Goal: Task Accomplishment & Management: Use online tool/utility

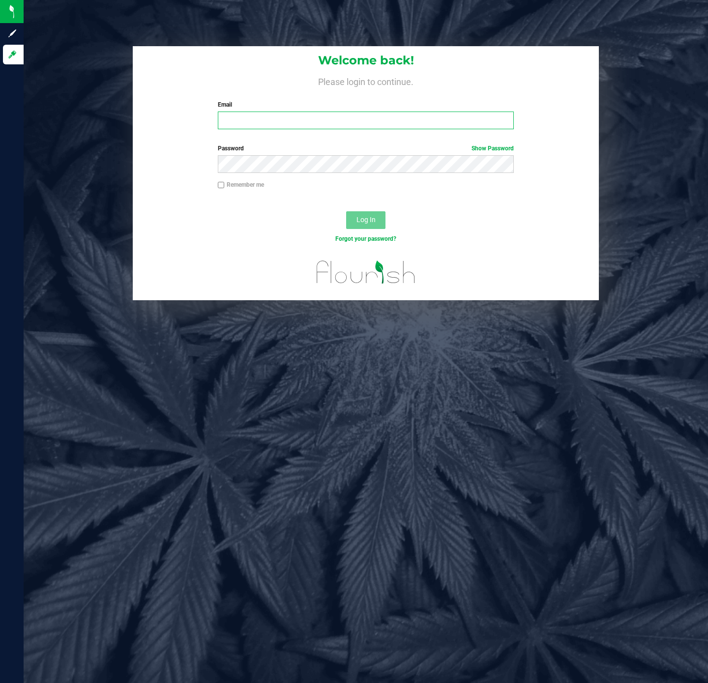
click at [286, 124] on input "Email" at bounding box center [366, 121] width 296 height 18
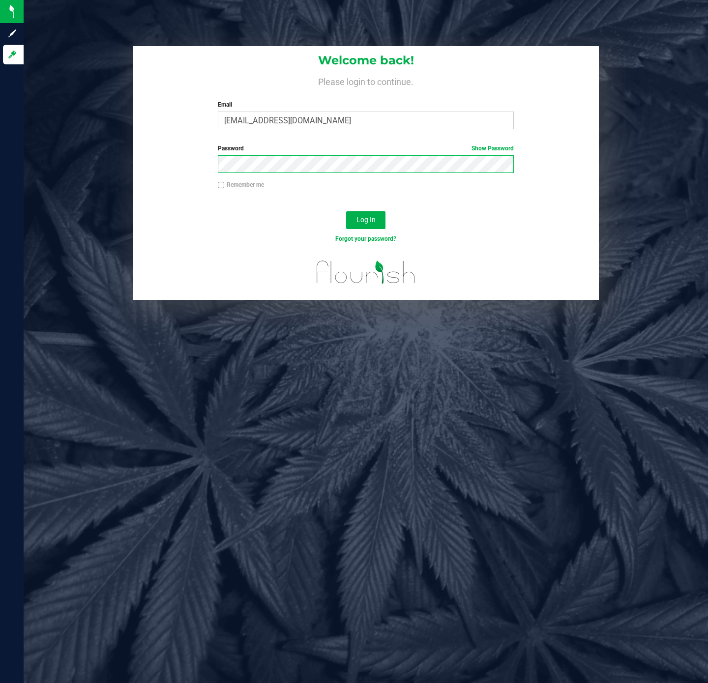
click at [346, 211] on button "Log In" at bounding box center [365, 220] width 39 height 18
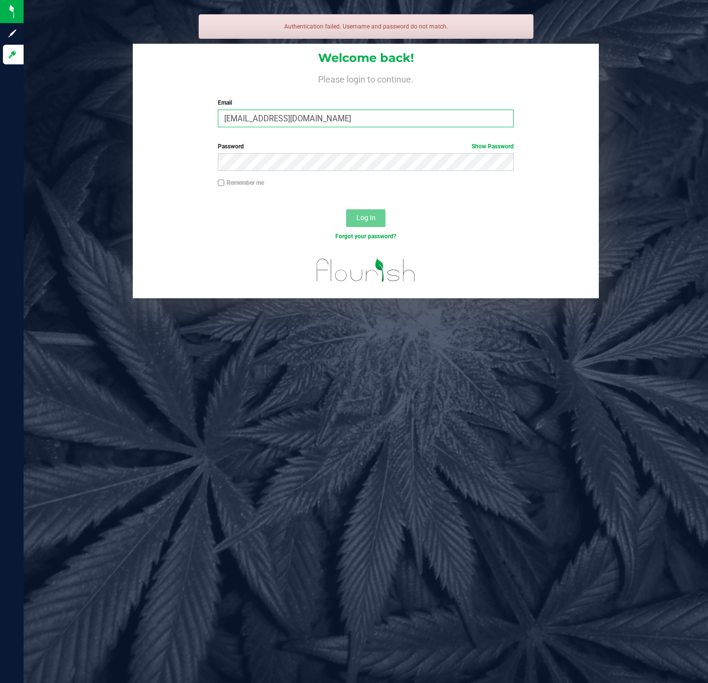
click at [240, 118] on input "dseit@liveparallel.com" at bounding box center [366, 119] width 296 height 18
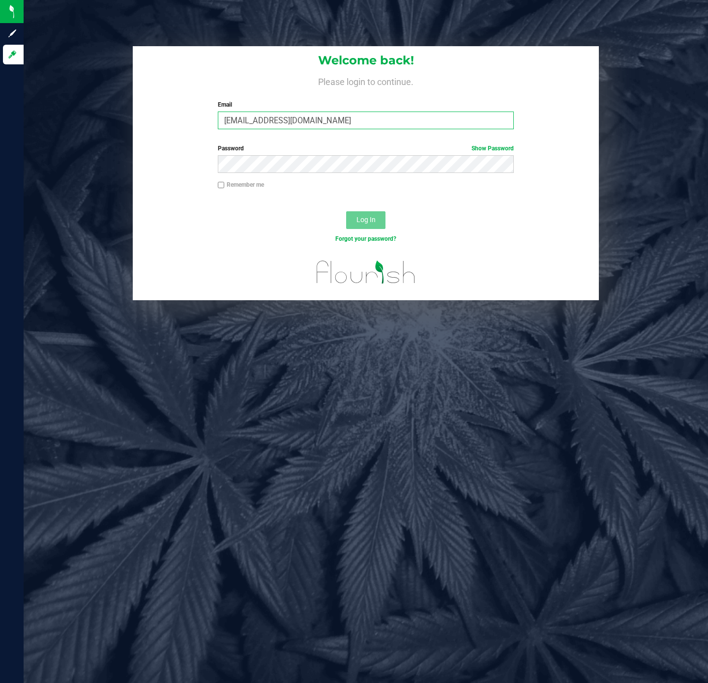
type input "[EMAIL_ADDRESS][DOMAIN_NAME]"
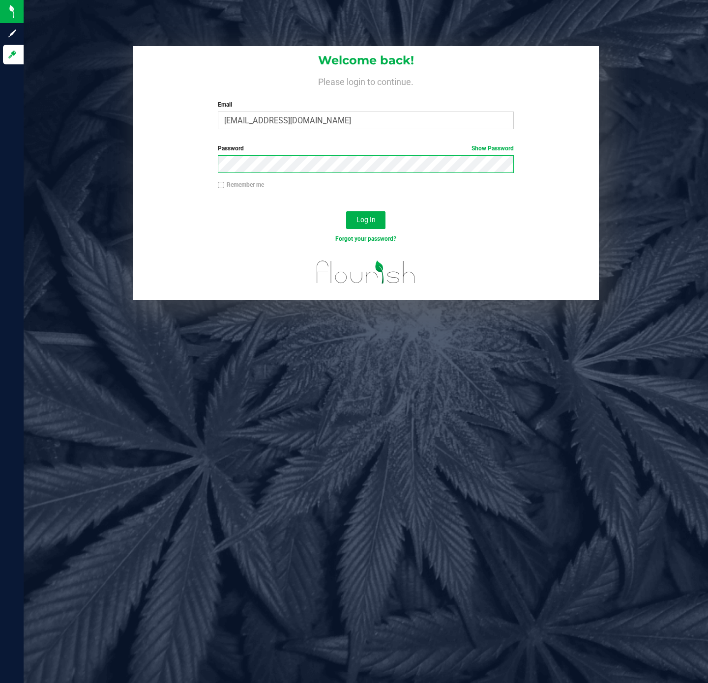
click at [346, 211] on button "Log In" at bounding box center [365, 220] width 39 height 18
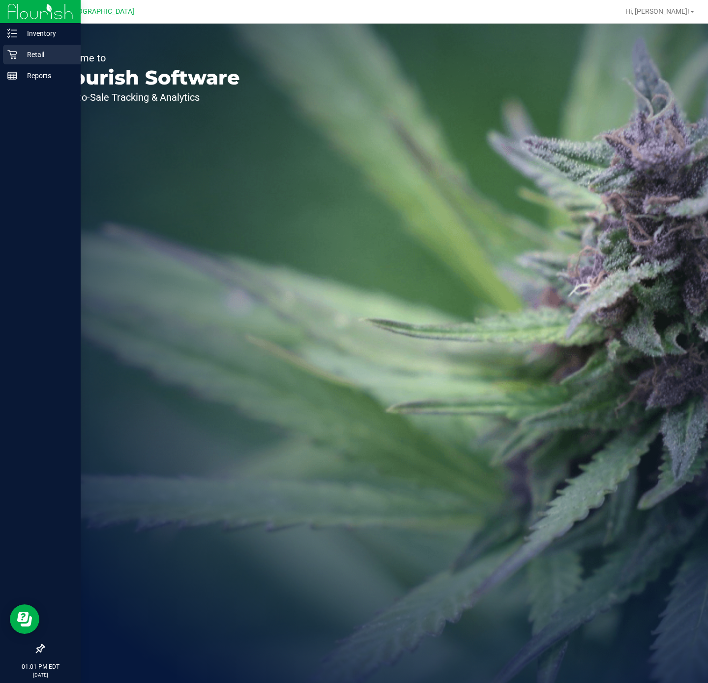
click at [18, 53] on p "Retail" at bounding box center [46, 55] width 59 height 12
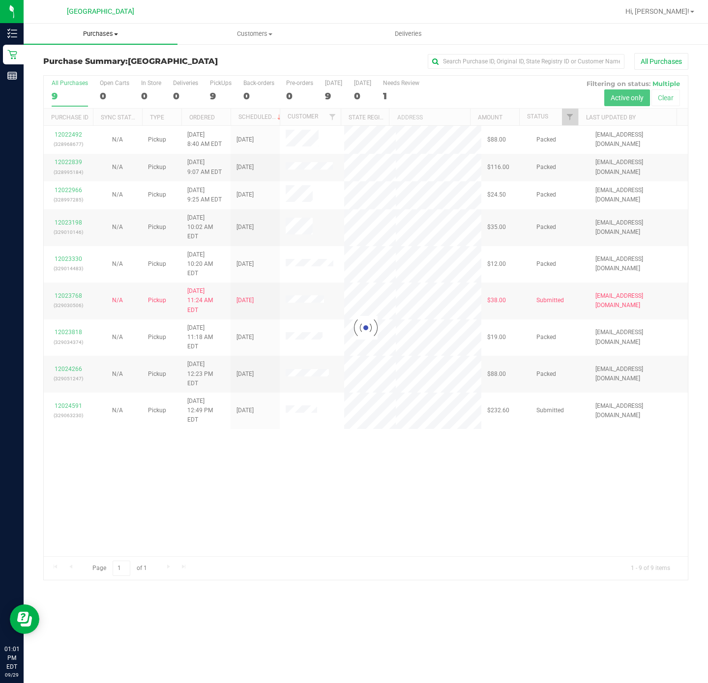
click at [112, 34] on span "Purchases" at bounding box center [101, 33] width 154 height 9
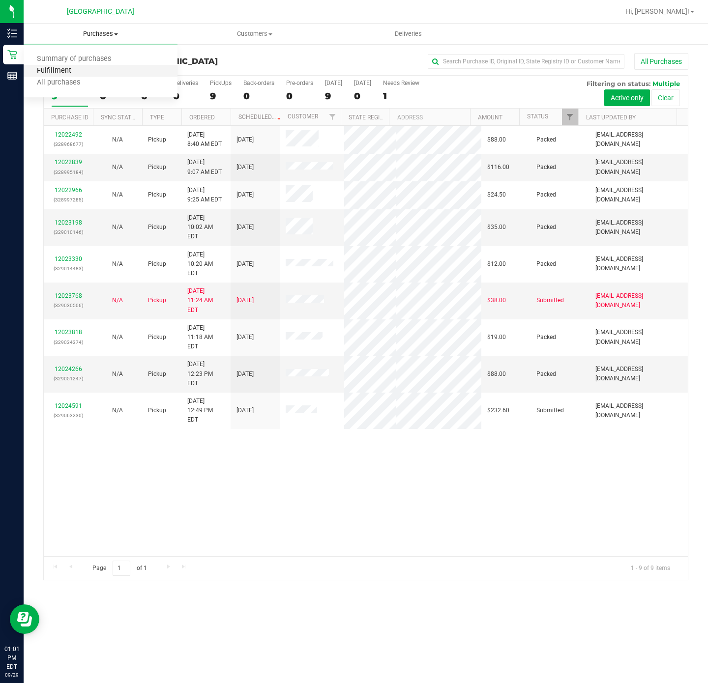
click at [65, 71] on span "Fulfillment" at bounding box center [54, 71] width 61 height 8
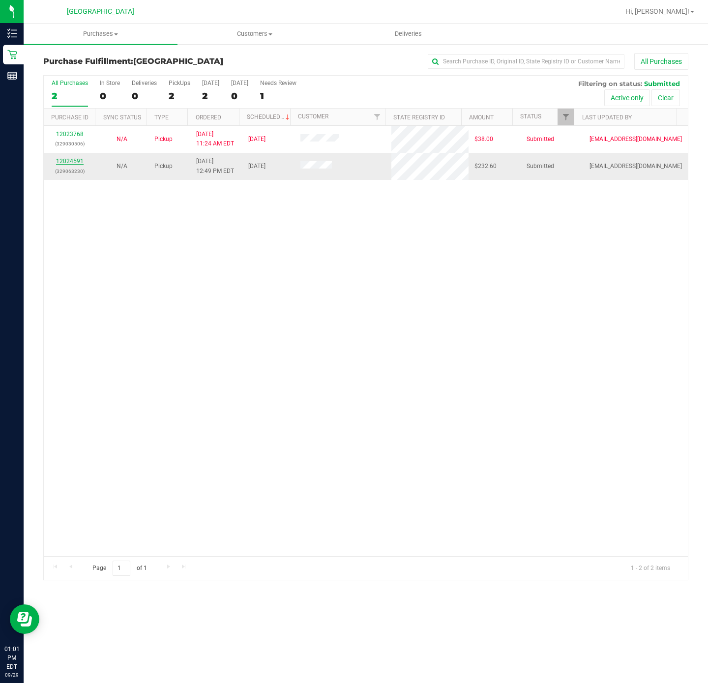
click at [78, 163] on link "12024591" at bounding box center [70, 161] width 28 height 7
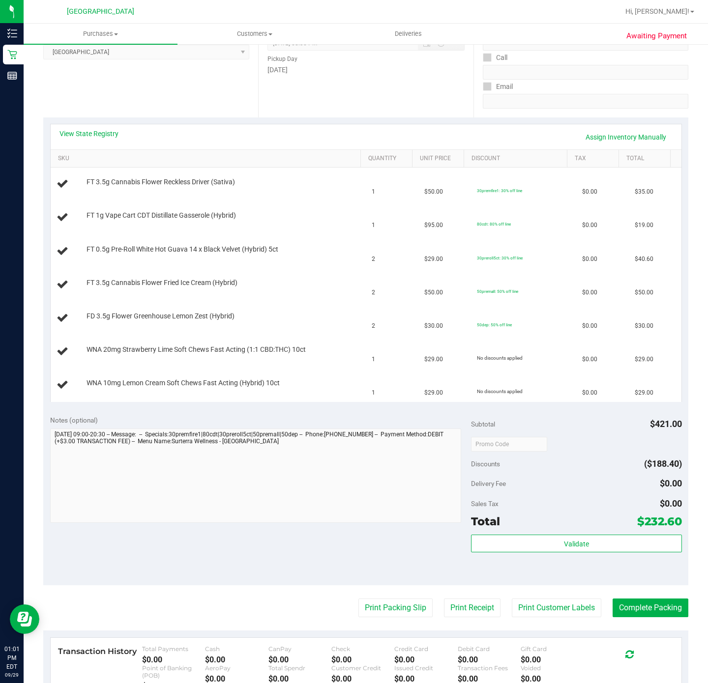
scroll to position [295, 0]
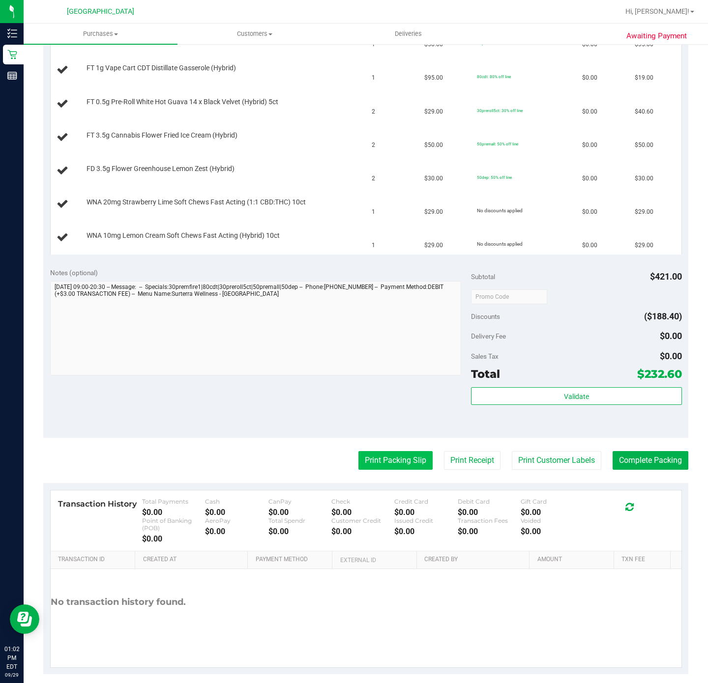
click at [401, 469] on button "Print Packing Slip" at bounding box center [395, 460] width 74 height 19
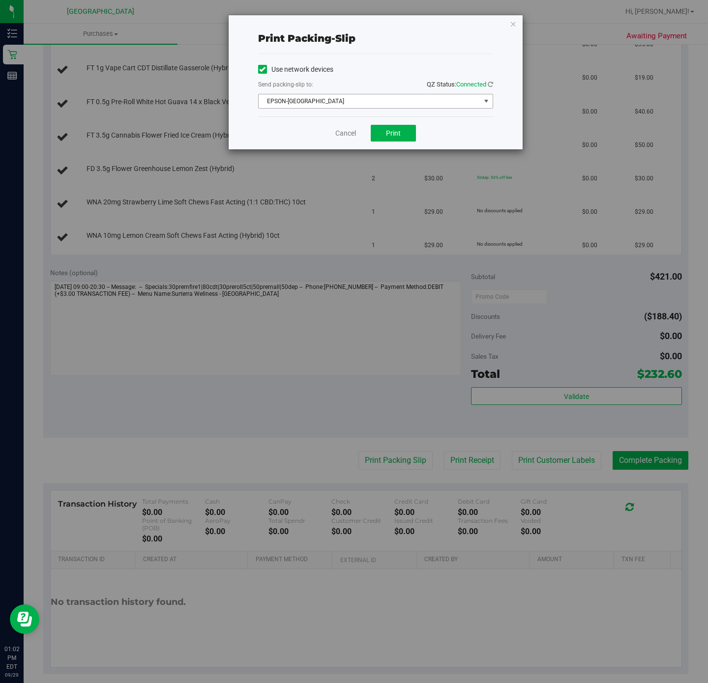
click at [385, 105] on span "EPSON-CYPRUS" at bounding box center [369, 101] width 222 height 14
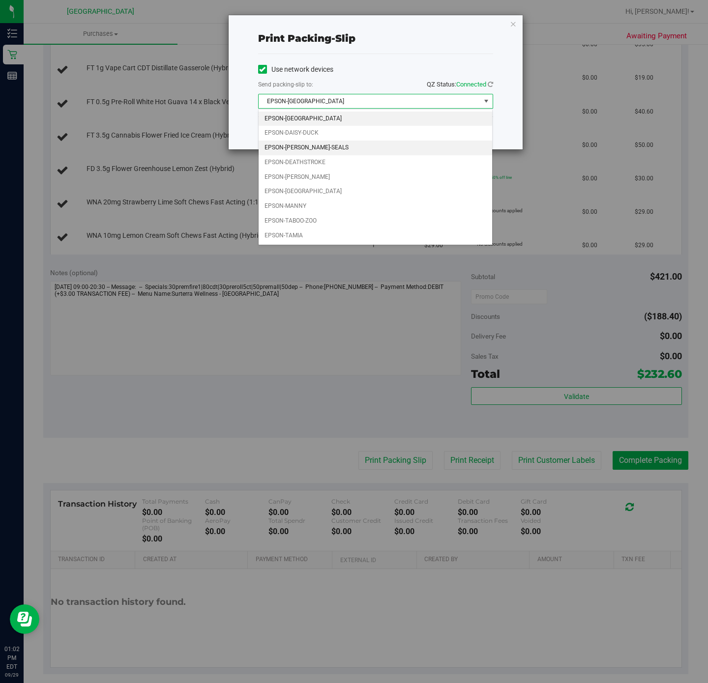
click at [324, 155] on li "EPSON-DAN-SEALS" at bounding box center [374, 148] width 233 height 15
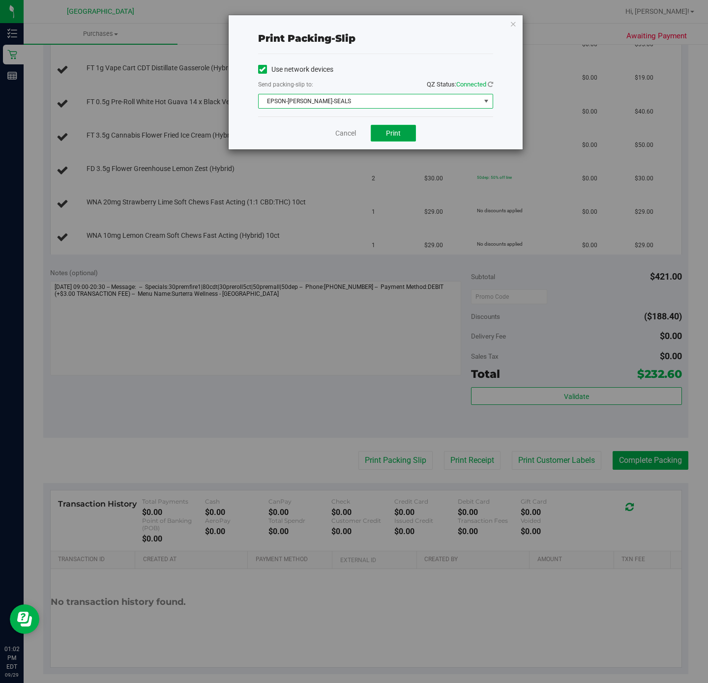
click at [396, 135] on span "Print" at bounding box center [393, 133] width 15 height 8
click at [341, 135] on link "Cancel" at bounding box center [345, 133] width 21 height 10
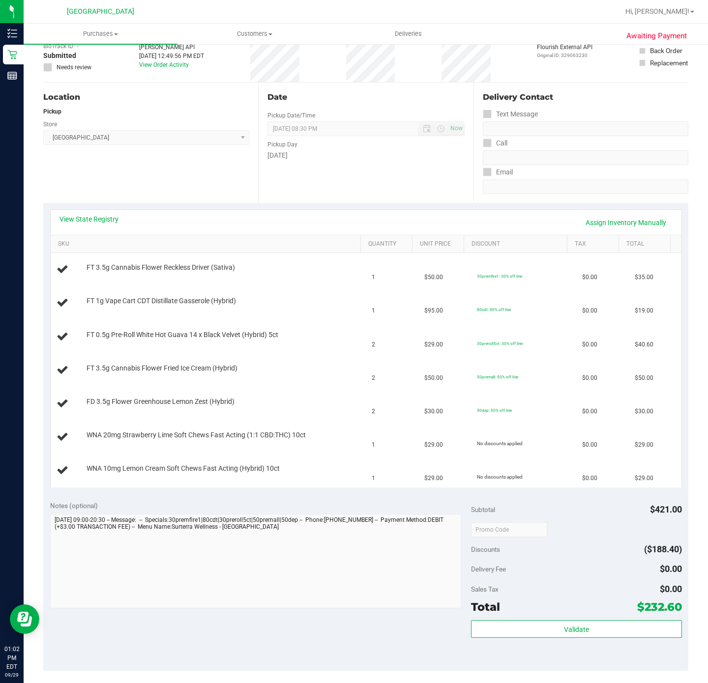
scroll to position [0, 0]
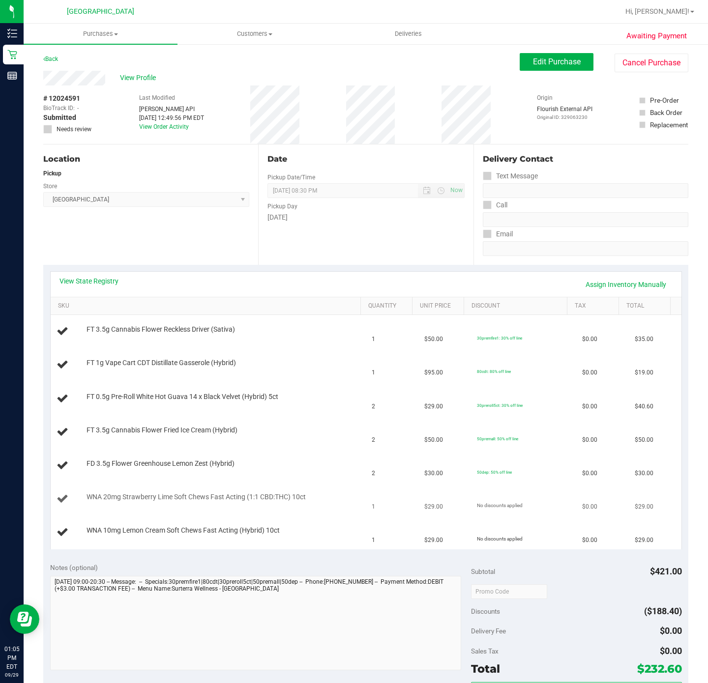
click at [311, 485] on td "WNA 20mg Strawberry Lime Soft Chews Fast Acting (1:1 CBD:THC) 10ct" at bounding box center [208, 499] width 315 height 33
drag, startPoint x: 77, startPoint y: 269, endPoint x: 76, endPoint y: 277, distance: 8.4
click at [76, 272] on div "View State Registry Assign Inventory Manually SKU Quantity Unit Price Discount …" at bounding box center [365, 410] width 645 height 291
click at [83, 279] on link "View State Registry" at bounding box center [88, 281] width 59 height 10
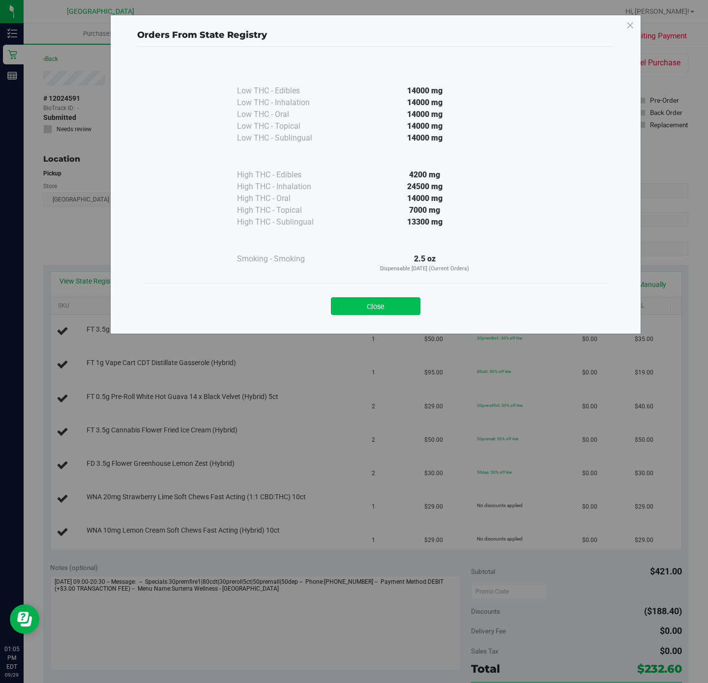
click at [374, 310] on button "Close" at bounding box center [375, 306] width 89 height 18
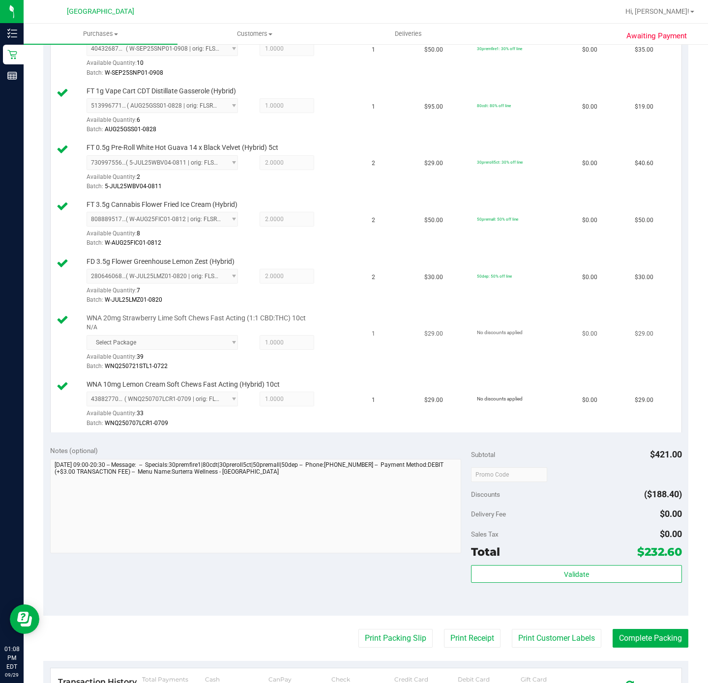
scroll to position [295, 0]
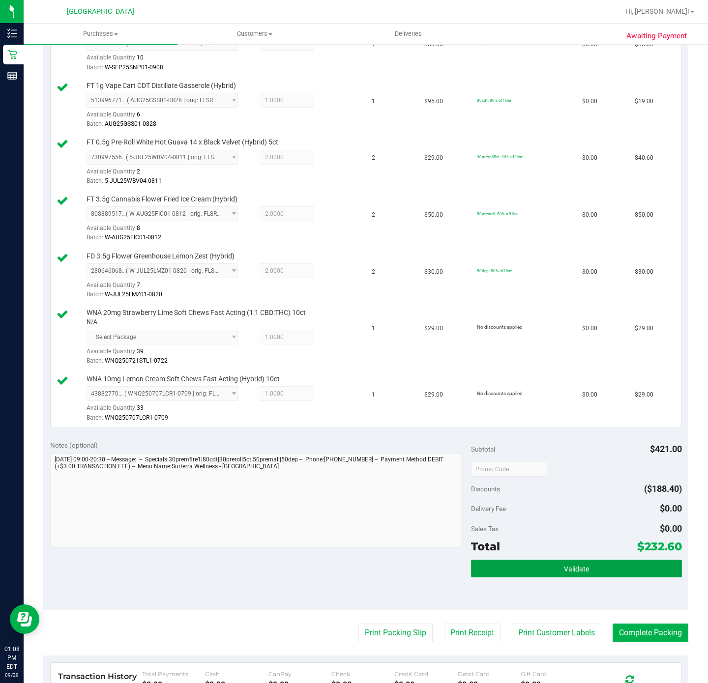
click at [584, 577] on button "Validate" at bounding box center [576, 569] width 210 height 18
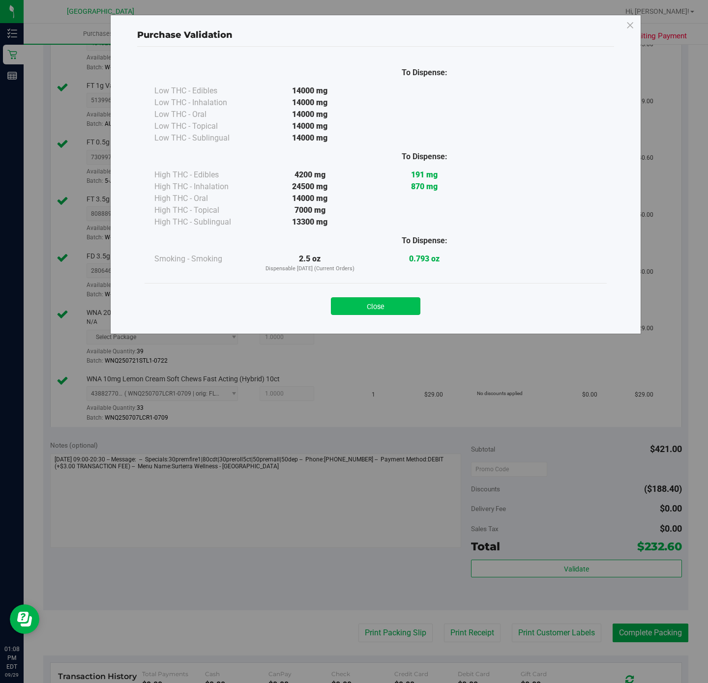
click at [405, 306] on button "Close" at bounding box center [375, 306] width 89 height 18
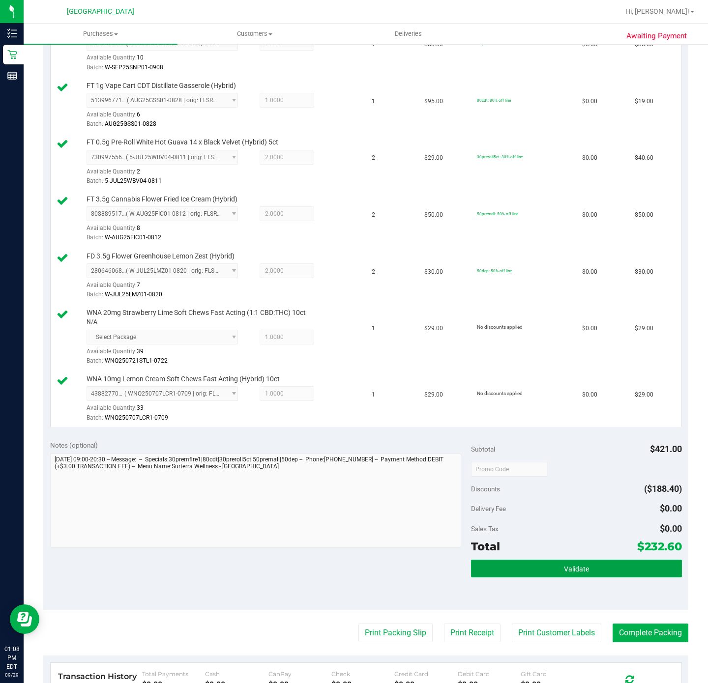
click at [607, 576] on button "Validate" at bounding box center [576, 569] width 210 height 18
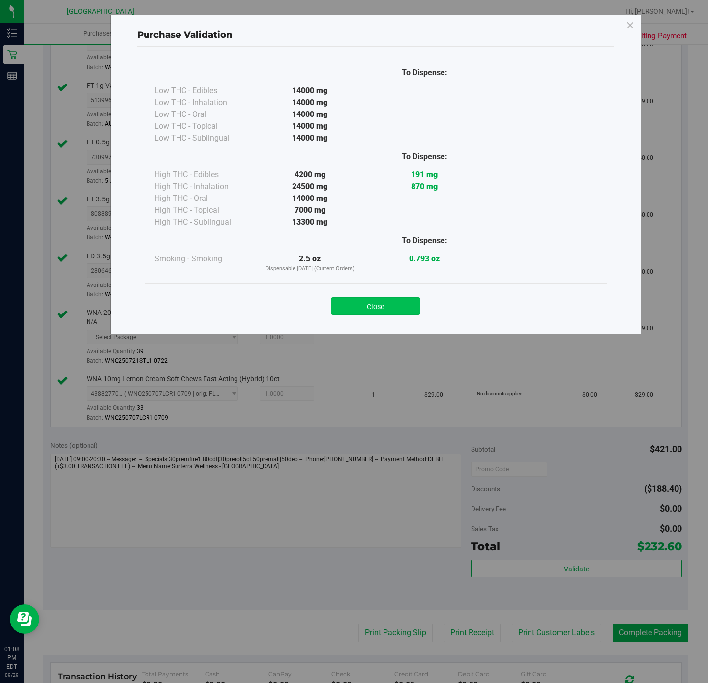
click at [400, 304] on button "Close" at bounding box center [375, 306] width 89 height 18
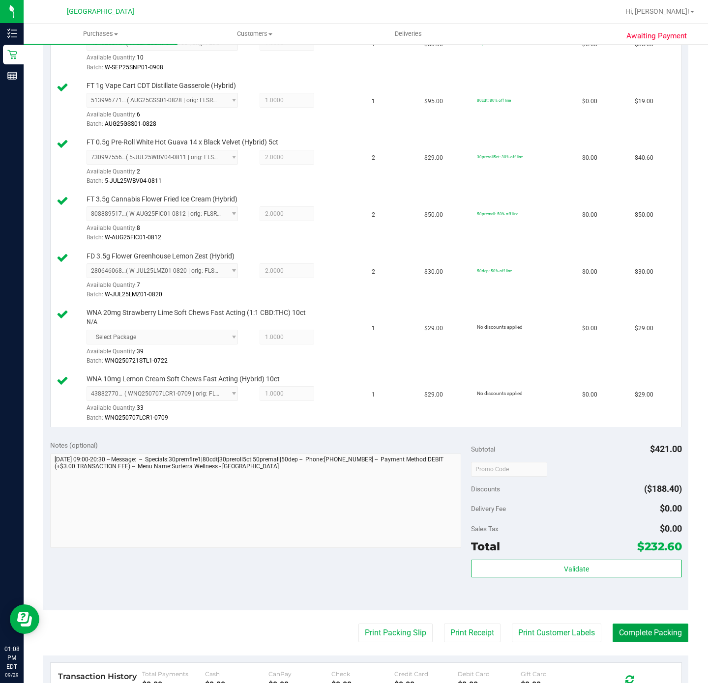
click at [656, 642] on button "Complete Packing" at bounding box center [650, 633] width 76 height 19
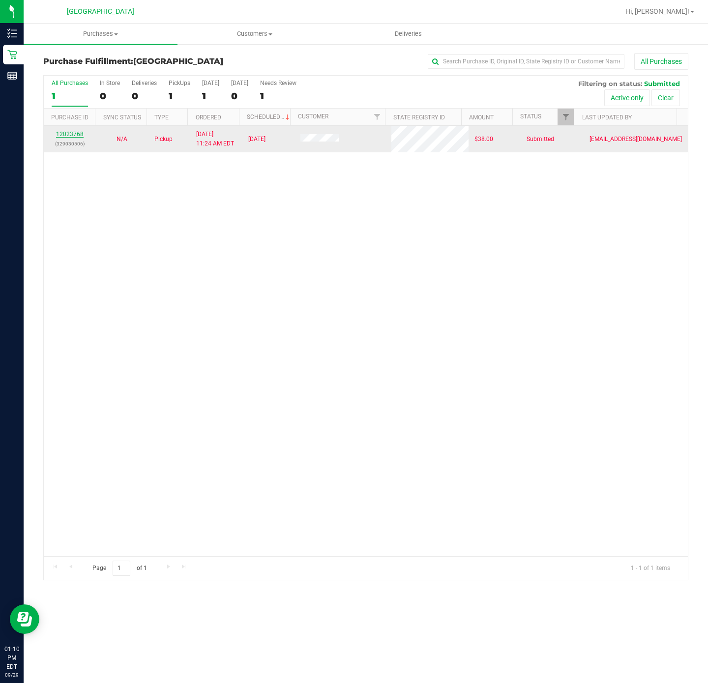
click at [69, 136] on link "12023768" at bounding box center [70, 134] width 28 height 7
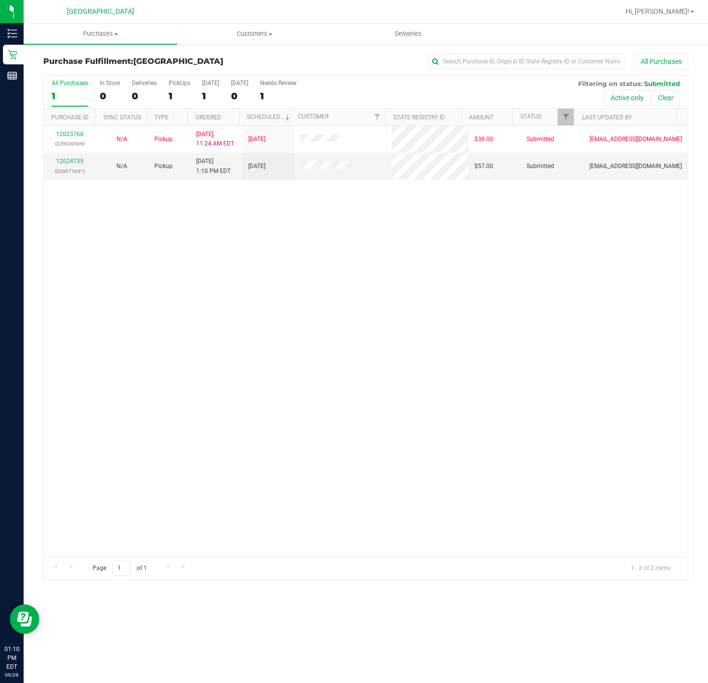
click at [90, 231] on div "12023768 (329030506) N/A Pickup 9/29/2025 11:24 AM EDT 9/29/2025 $38.00 Submitt…" at bounding box center [366, 341] width 644 height 430
click at [72, 164] on link "12024735" at bounding box center [70, 161] width 28 height 7
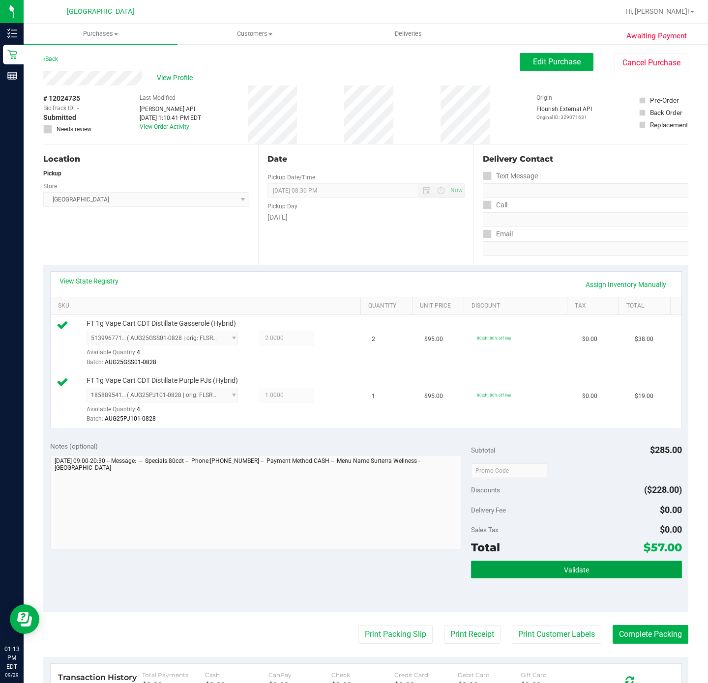
click at [512, 576] on button "Validate" at bounding box center [576, 570] width 210 height 18
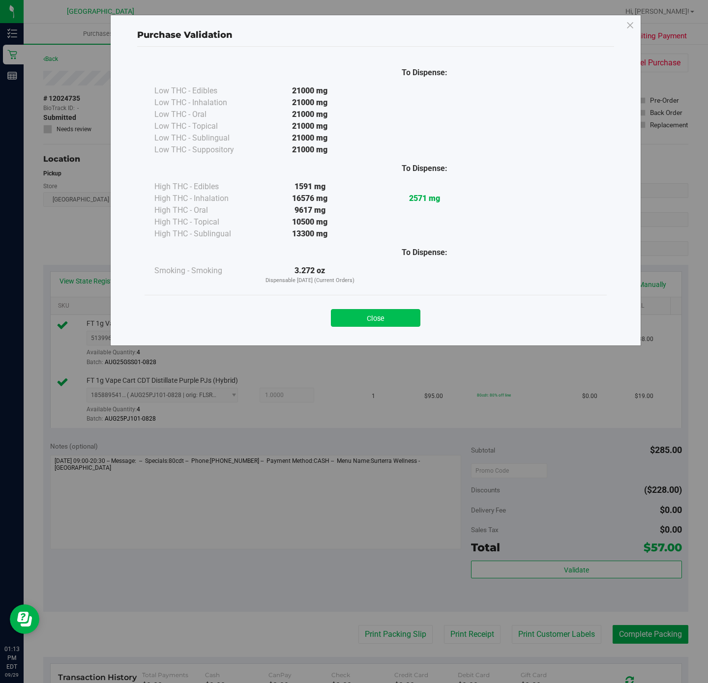
click at [404, 320] on button "Close" at bounding box center [375, 318] width 89 height 18
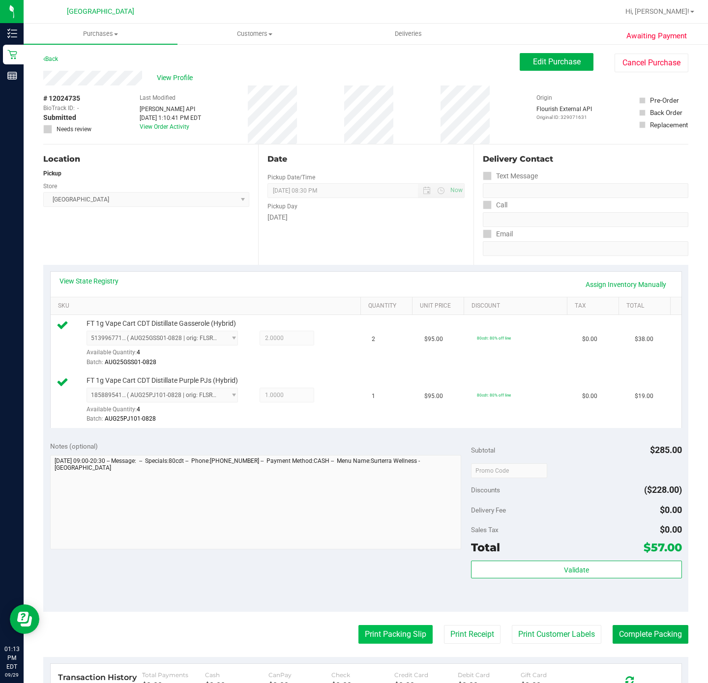
click at [385, 637] on button "Print Packing Slip" at bounding box center [395, 634] width 74 height 19
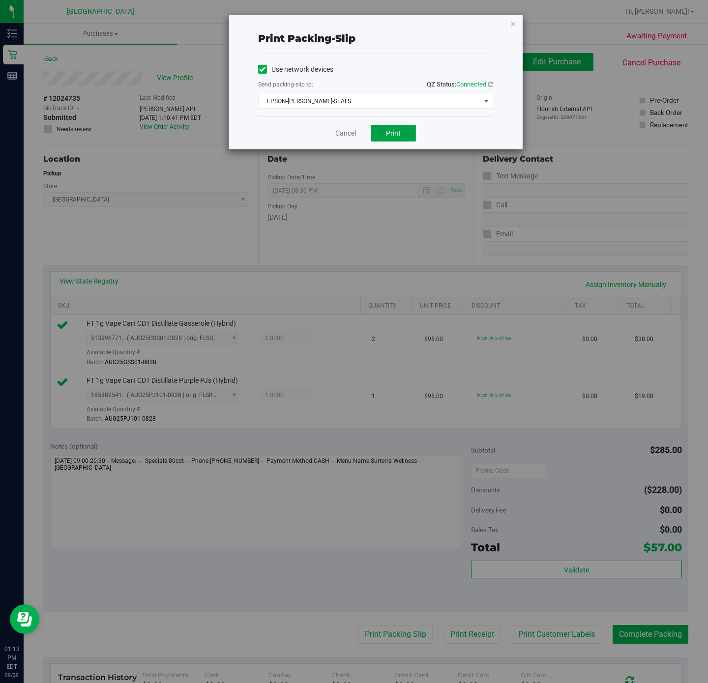
click at [398, 139] on button "Print" at bounding box center [392, 133] width 45 height 17
click at [347, 136] on link "Cancel" at bounding box center [345, 133] width 21 height 10
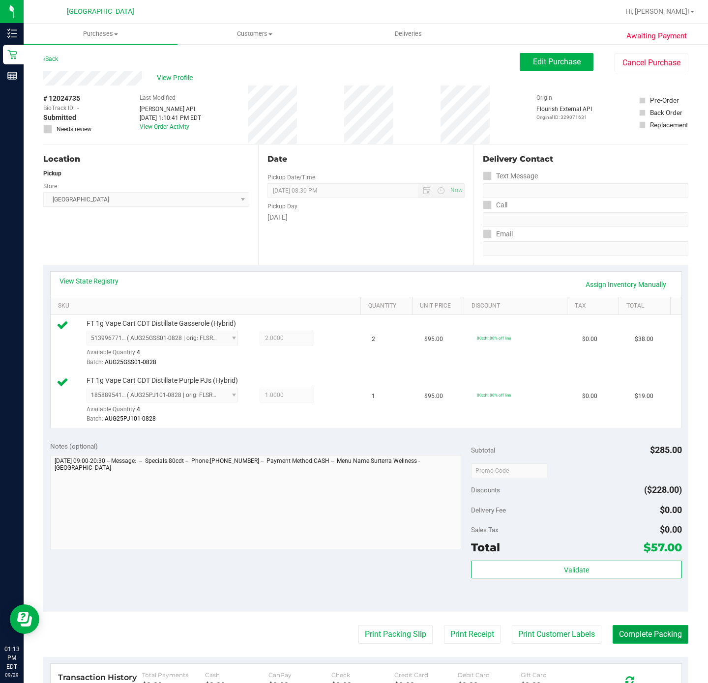
click at [628, 639] on button "Complete Packing" at bounding box center [650, 634] width 76 height 19
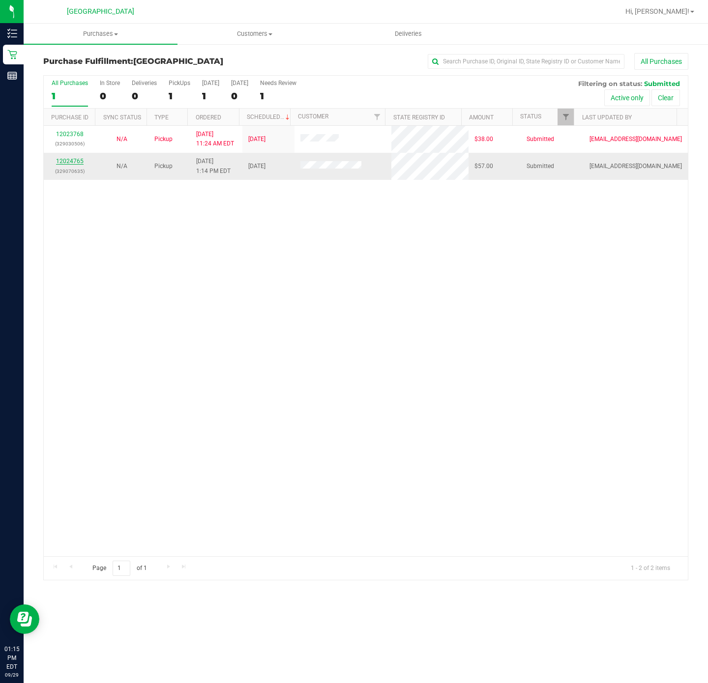
click at [77, 164] on link "12024765" at bounding box center [70, 161] width 28 height 7
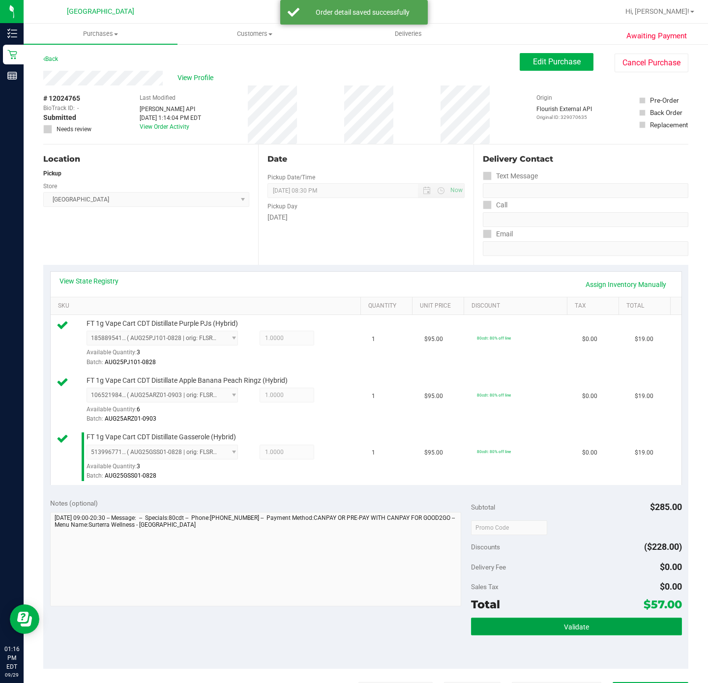
click at [555, 624] on button "Validate" at bounding box center [576, 627] width 210 height 18
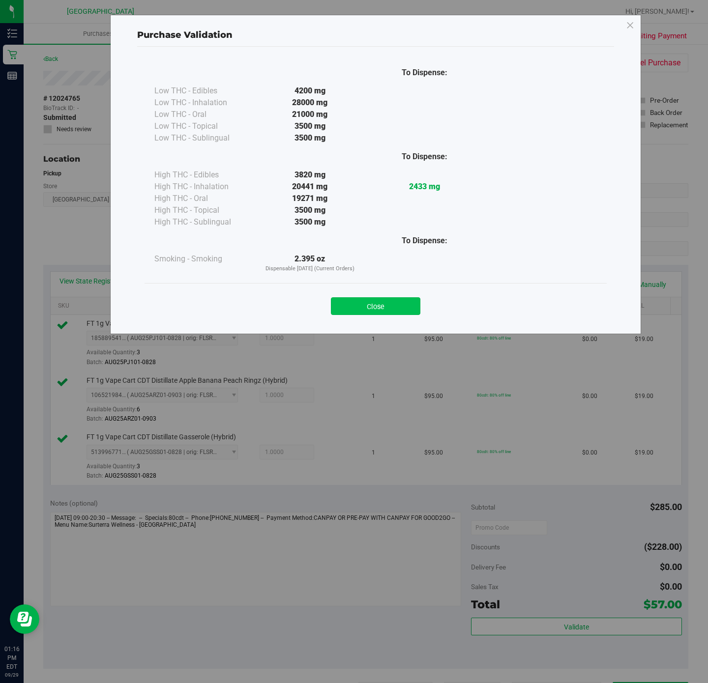
click at [370, 307] on button "Close" at bounding box center [375, 306] width 89 height 18
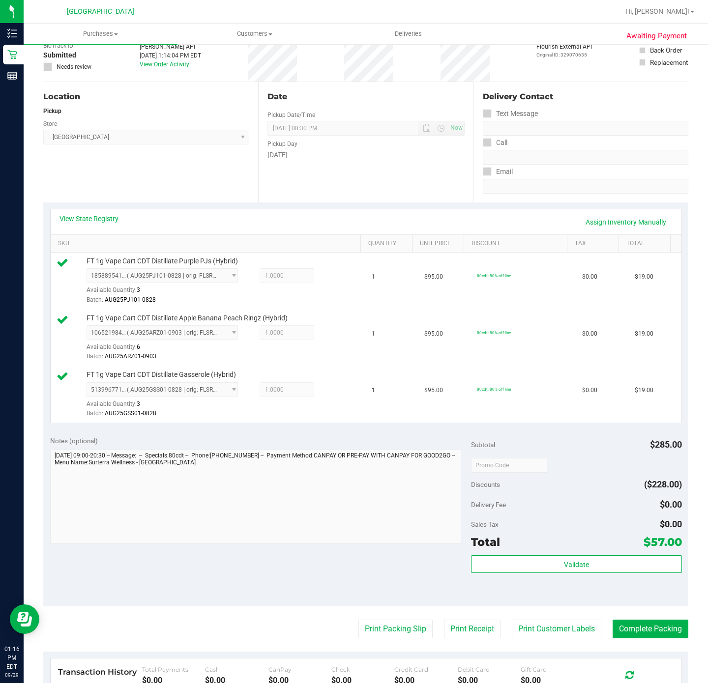
scroll to position [147, 0]
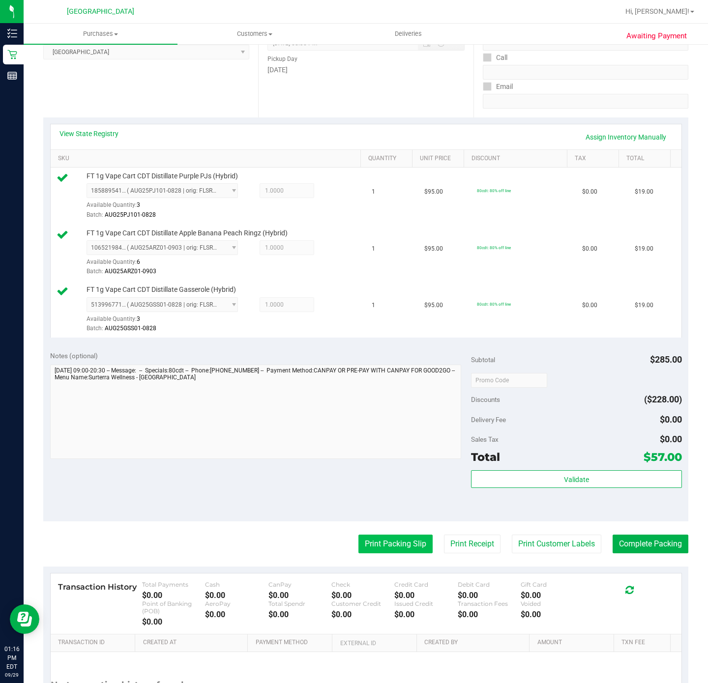
click at [397, 549] on button "Print Packing Slip" at bounding box center [395, 544] width 74 height 19
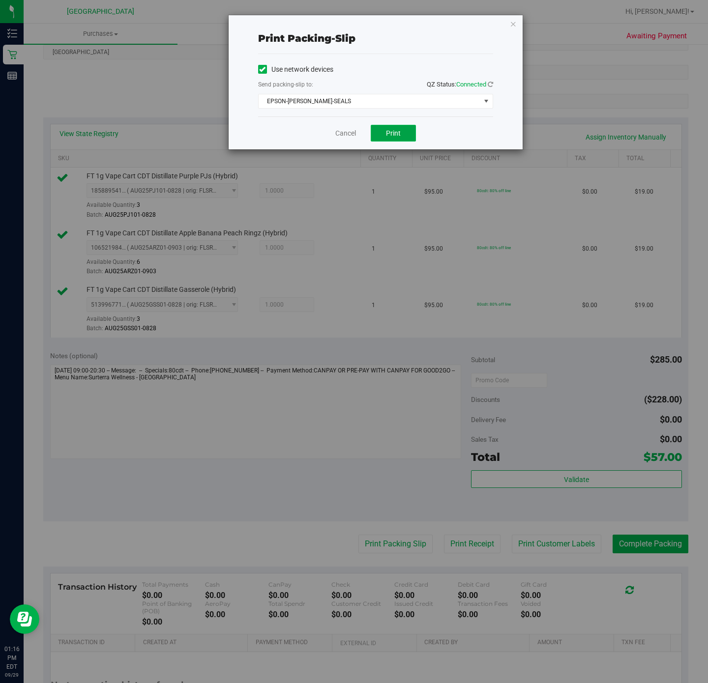
click at [402, 134] on button "Print" at bounding box center [392, 133] width 45 height 17
click at [512, 22] on icon "button" at bounding box center [513, 24] width 7 height 12
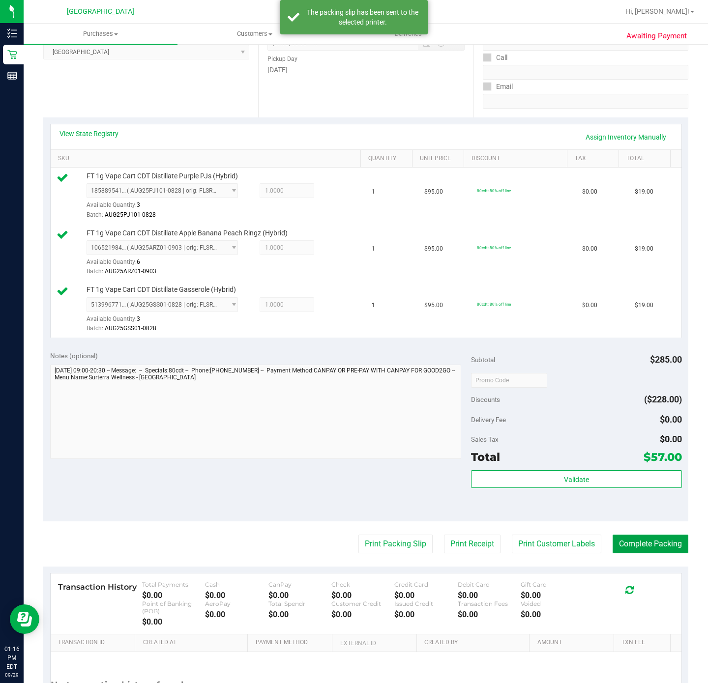
click at [649, 547] on button "Complete Packing" at bounding box center [650, 544] width 76 height 19
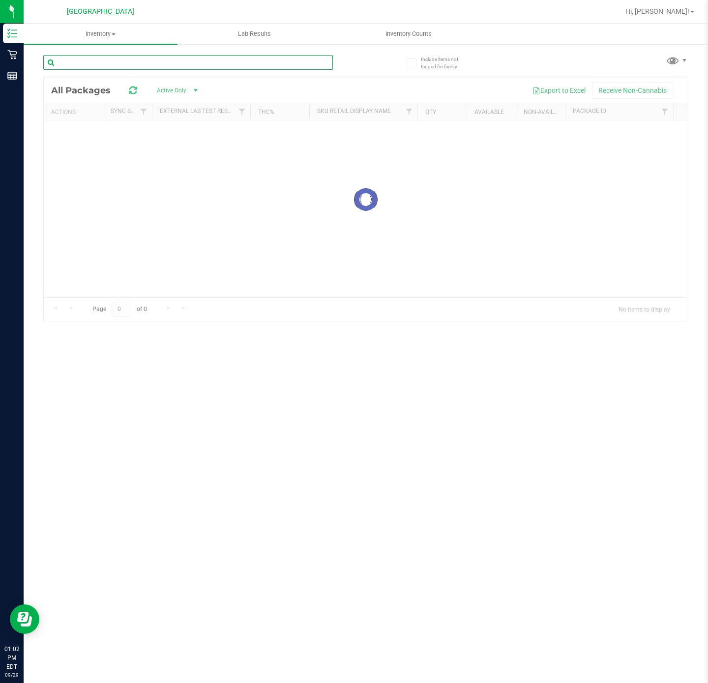
click at [138, 64] on input "text" at bounding box center [187, 62] width 289 height 15
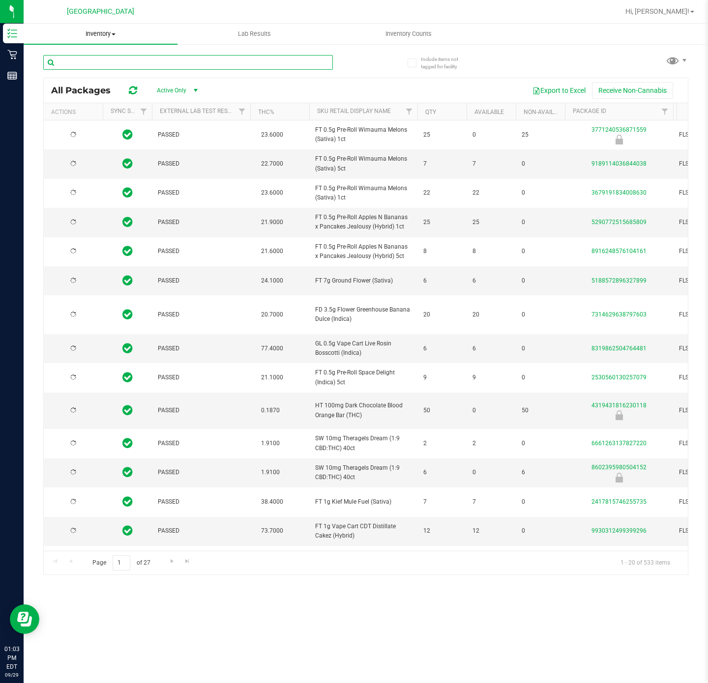
type input "[DATE]"
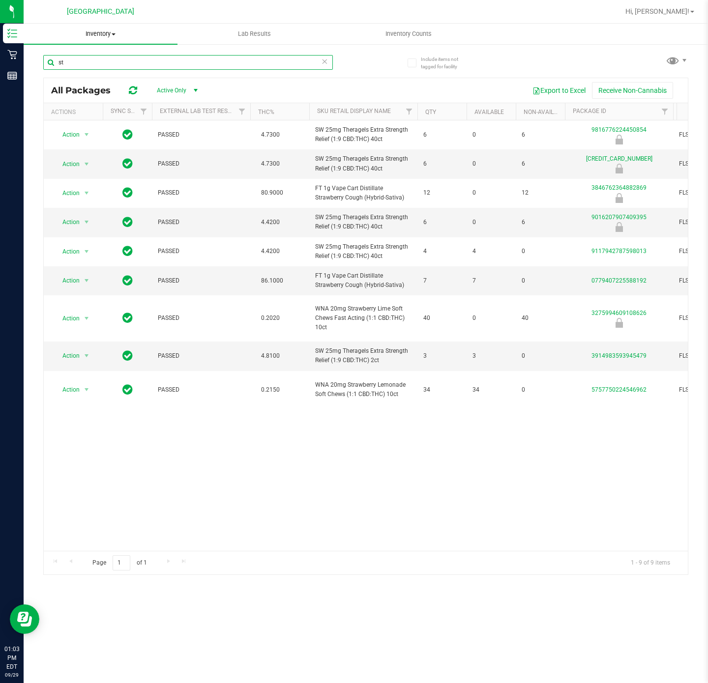
type input "s"
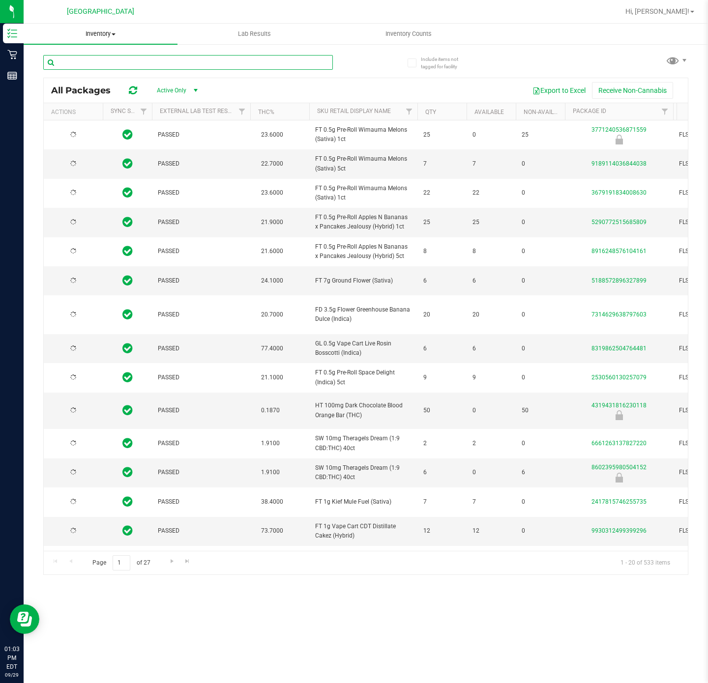
type input "[DATE]"
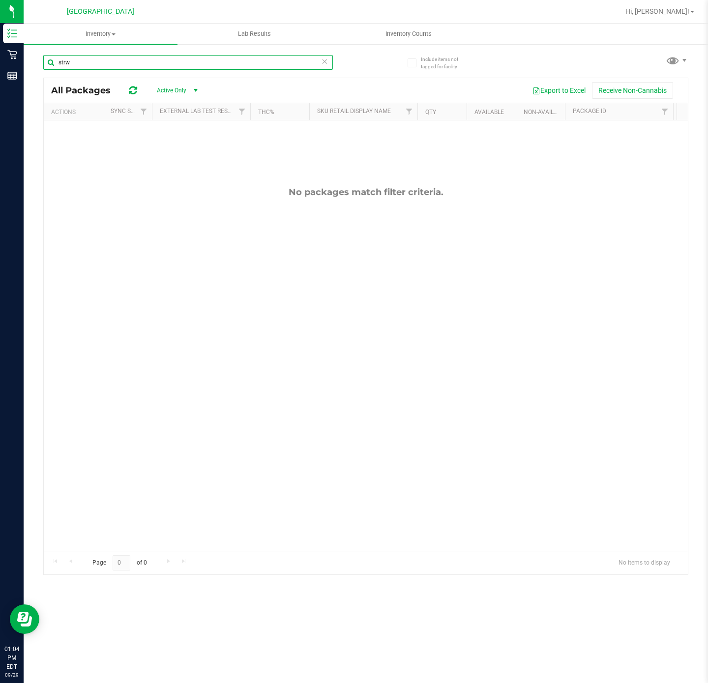
type input "strw"
